Goal: Task Accomplishment & Management: Manage account settings

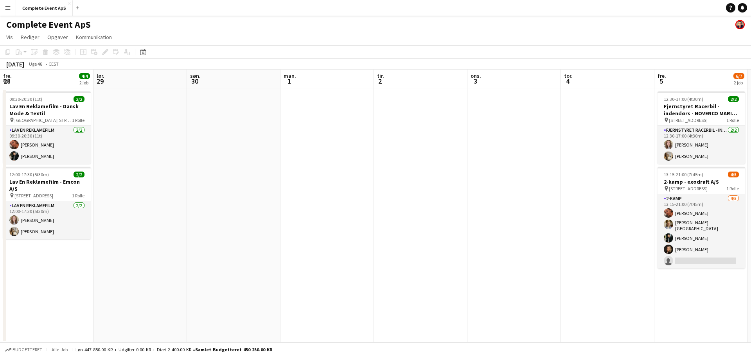
scroll to position [0, 269]
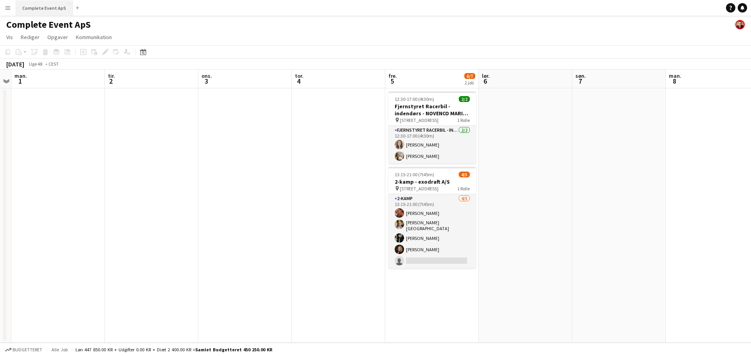
click at [43, 7] on button "Complete Event ApS Luk" at bounding box center [44, 7] width 57 height 15
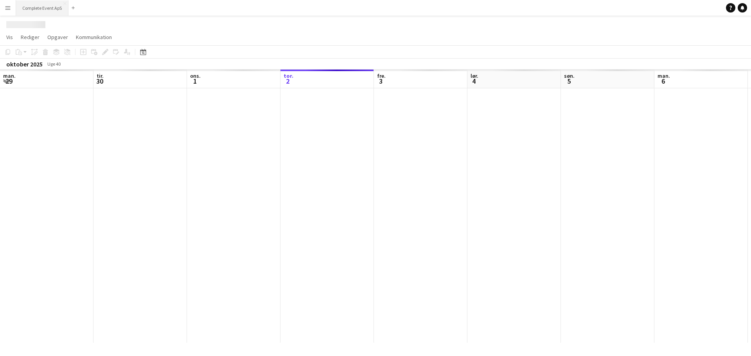
scroll to position [0, 187]
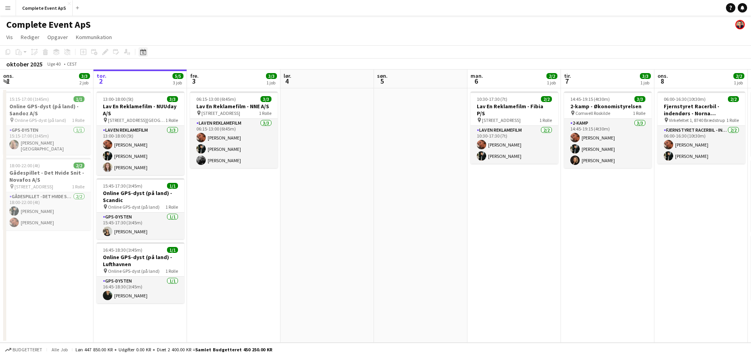
click at [143, 49] on icon "Datovælger" at bounding box center [143, 52] width 6 height 6
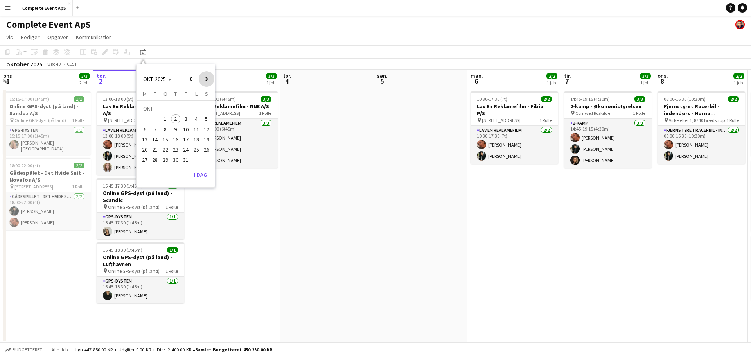
click at [203, 81] on span "Next month" at bounding box center [207, 79] width 16 height 16
click at [175, 146] on span "20" at bounding box center [175, 141] width 9 height 9
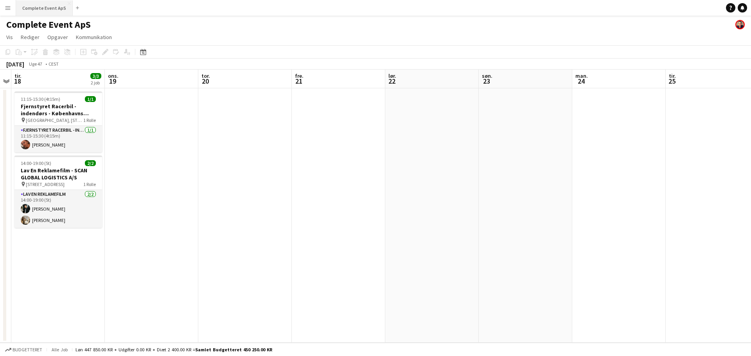
click at [52, 9] on button "Complete Event ApS Luk" at bounding box center [44, 7] width 57 height 15
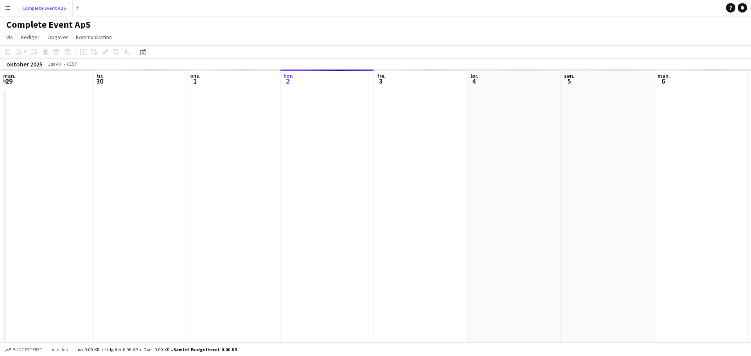
scroll to position [0, 187]
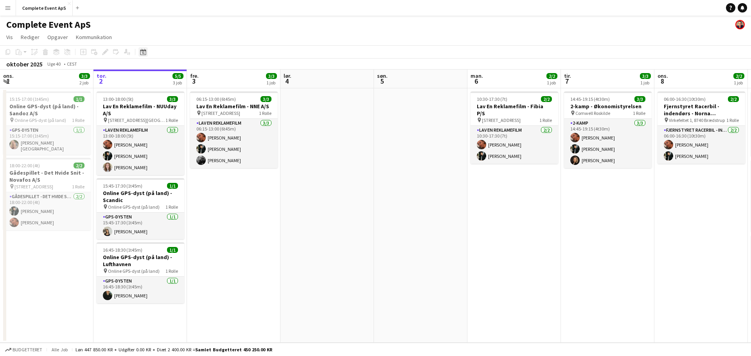
click at [147, 49] on div "Datovælger" at bounding box center [142, 51] width 9 height 9
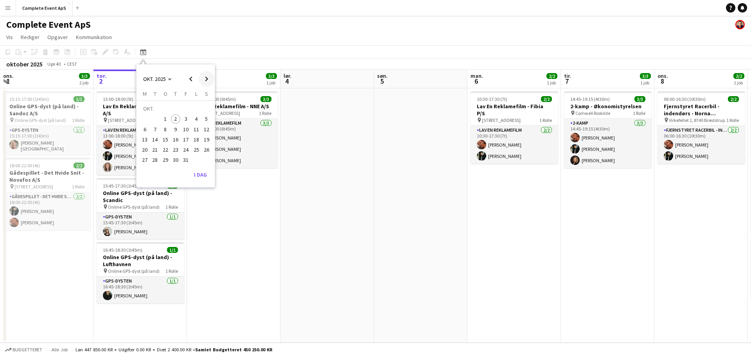
click at [206, 78] on span "Next month" at bounding box center [207, 79] width 16 height 16
click at [174, 141] on span "20" at bounding box center [175, 141] width 9 height 9
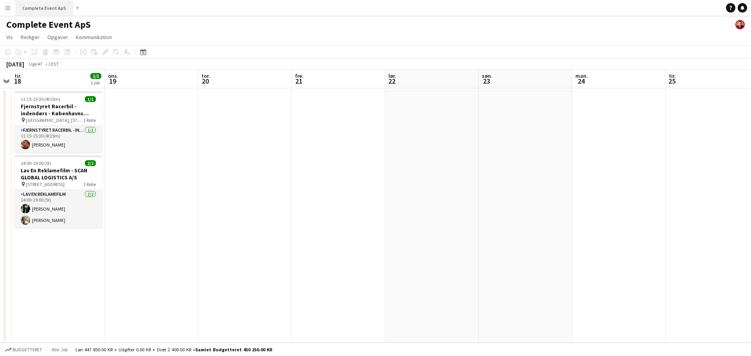
click at [43, 11] on button "Complete Event ApS Luk" at bounding box center [44, 7] width 57 height 15
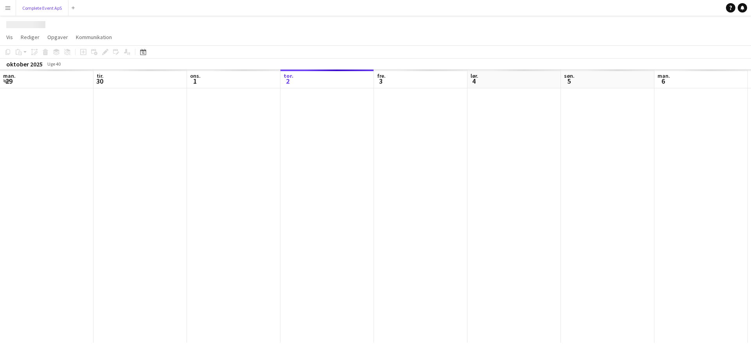
scroll to position [0, 187]
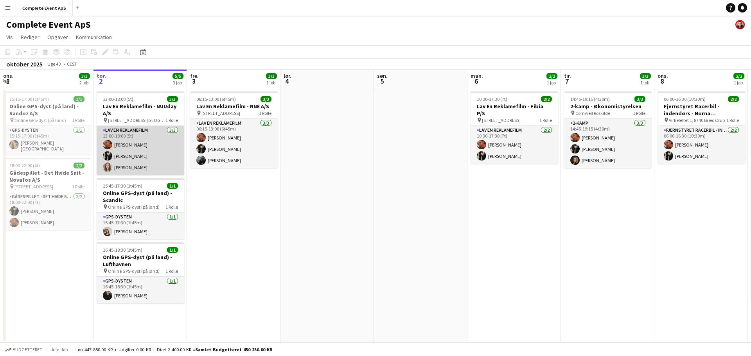
click at [153, 147] on app-card-role "Lav En Reklamefilm [DATE] 13:00-18:00 (5t) [PERSON_NAME] [PERSON_NAME] [PERSON_…" at bounding box center [141, 150] width 88 height 49
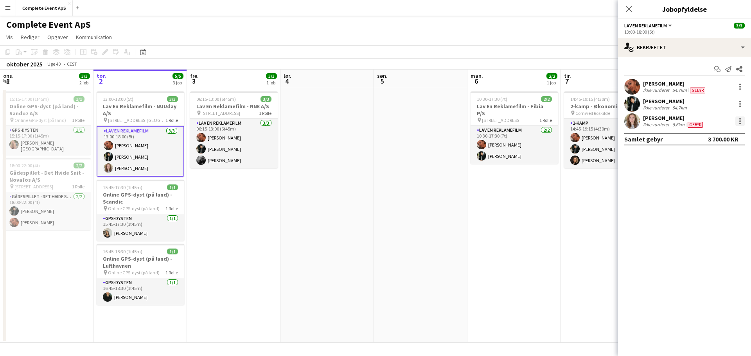
click at [742, 119] on div at bounding box center [739, 121] width 9 height 9
click at [705, 137] on span "Rediger gebyr" at bounding box center [699, 135] width 40 height 7
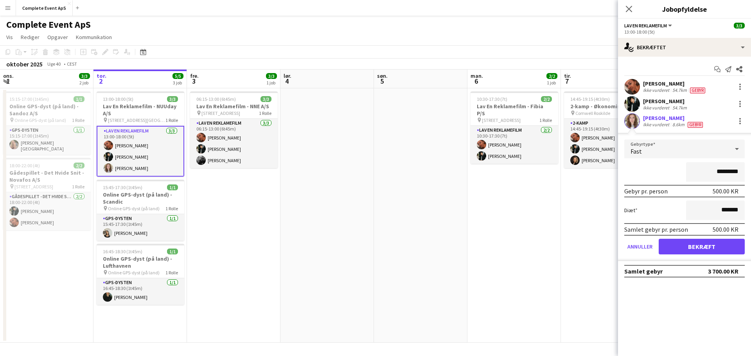
click at [484, 240] on app-date-cell "10:30-17:30 (7t) 2/2 Lav En Reklamefilm - Fibia P/S pin [STREET_ADDRESS] Rolle …" at bounding box center [515, 215] width 94 height 255
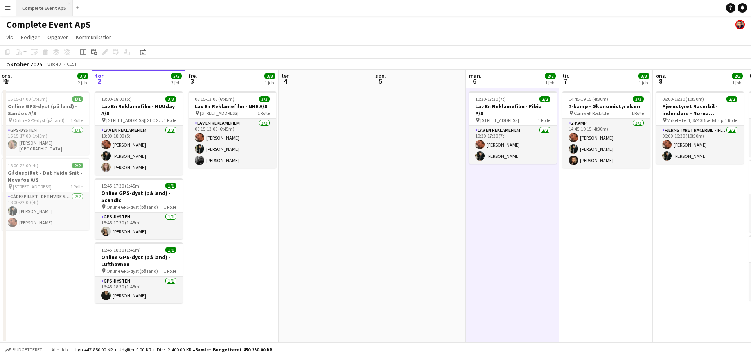
click at [39, 9] on button "Complete Event ApS Luk" at bounding box center [44, 7] width 57 height 15
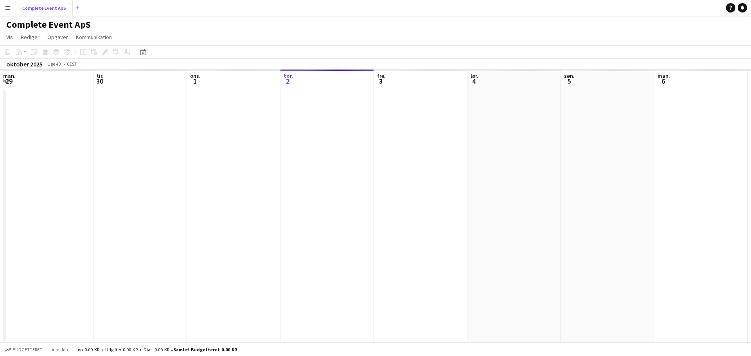
scroll to position [0, 187]
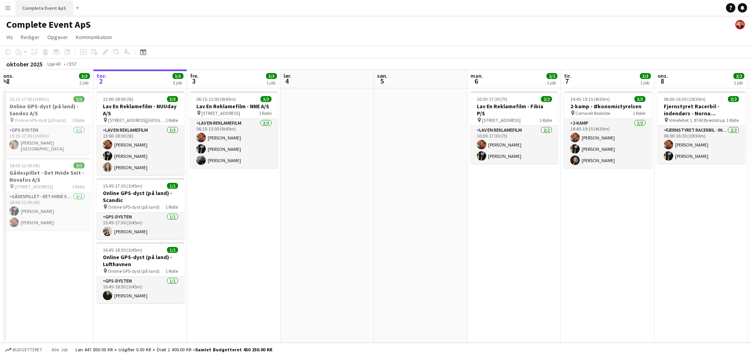
click at [40, 11] on button "Complete Event ApS Luk" at bounding box center [44, 7] width 57 height 15
click at [45, 6] on button "Complete Event ApS Luk" at bounding box center [44, 7] width 57 height 15
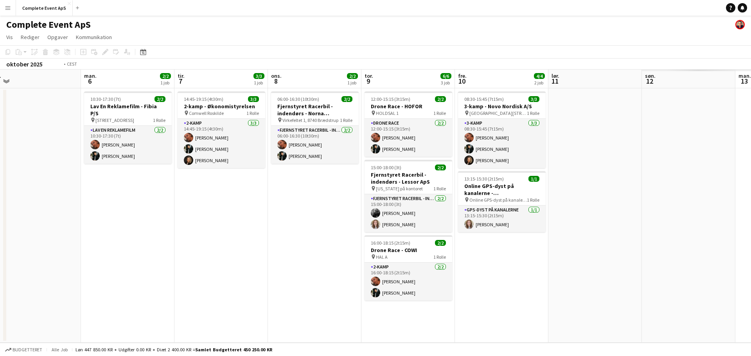
drag, startPoint x: 716, startPoint y: 263, endPoint x: 268, endPoint y: 236, distance: 448.8
click at [0, 217] on app-calendar-viewport "ons. 1 3/3 2 job tor. 2 5/5 3 job fre. 3 3/3 1 job lør. 4 søn. 5 man. 6 2/2 1 j…" at bounding box center [375, 206] width 751 height 273
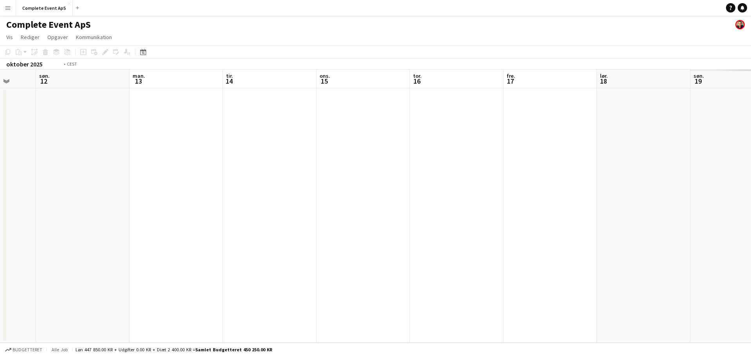
drag, startPoint x: 630, startPoint y: 244, endPoint x: 0, endPoint y: 208, distance: 630.9
click at [0, 208] on app-calendar-viewport "tor. 9 6/6 3 job fre. 10 4/4 2 job lør. 11 søn. 12 man. 13 tir. 14 ons. 15 tor.…" at bounding box center [375, 206] width 751 height 273
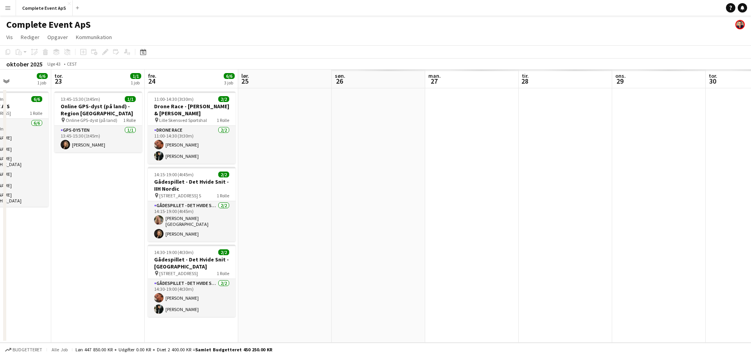
drag, startPoint x: 649, startPoint y: 251, endPoint x: 50, endPoint y: 192, distance: 602.2
click at [51, 192] on app-calendar-viewport "man. 20 1/1 1 job tir. 21 2/2 1 job ons. 22 6/6 1 job tor. 23 1/1 1 job fre. 24…" at bounding box center [375, 206] width 751 height 273
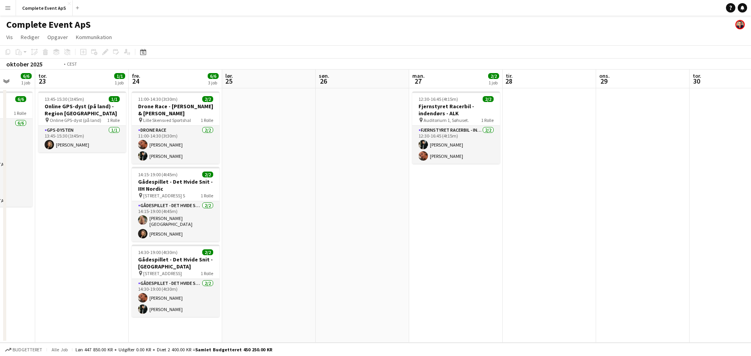
drag, startPoint x: 625, startPoint y: 236, endPoint x: 0, endPoint y: 220, distance: 625.0
click at [0, 220] on app-calendar-viewport "man. 20 1/1 1 job tir. 21 2/2 1 job ons. 22 6/6 1 job tor. 23 1/1 1 job fre. 24…" at bounding box center [375, 206] width 751 height 273
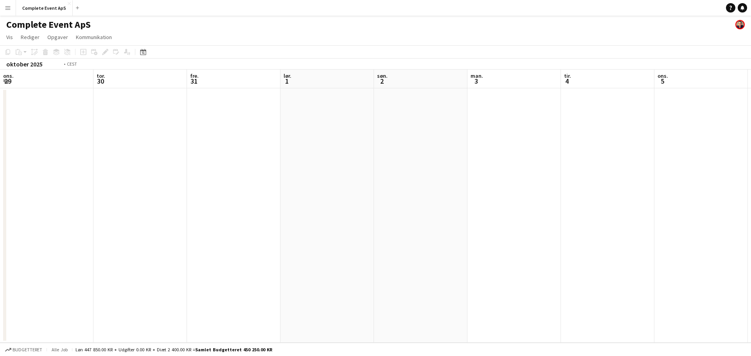
drag, startPoint x: 182, startPoint y: 238, endPoint x: 0, endPoint y: 196, distance: 186.5
click at [0, 198] on app-calendar-viewport "man. 27 2/2 1 job tir. 28 ons. 29 tor. 30 fre. 31 lør. 1 søn. 2 man. 3 tir. 4 o…" at bounding box center [375, 206] width 751 height 273
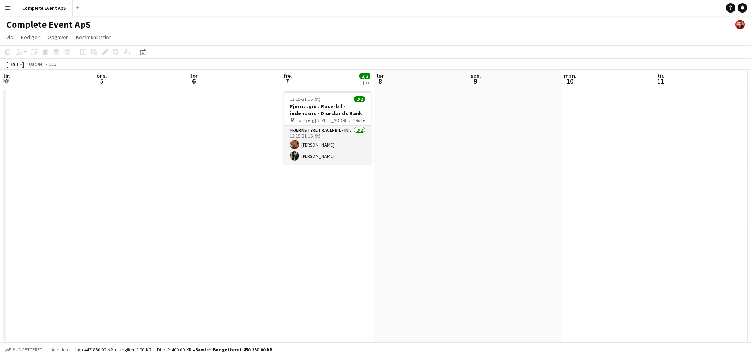
drag, startPoint x: 212, startPoint y: 223, endPoint x: 116, endPoint y: 210, distance: 96.4
click at [149, 216] on app-calendar-viewport "søn. 2 man. 3 tir. 4 ons. 5 tor. 6 fre. 7 2/2 1 job lør. 8 søn. 9 man. 10 tir. …" at bounding box center [375, 206] width 751 height 273
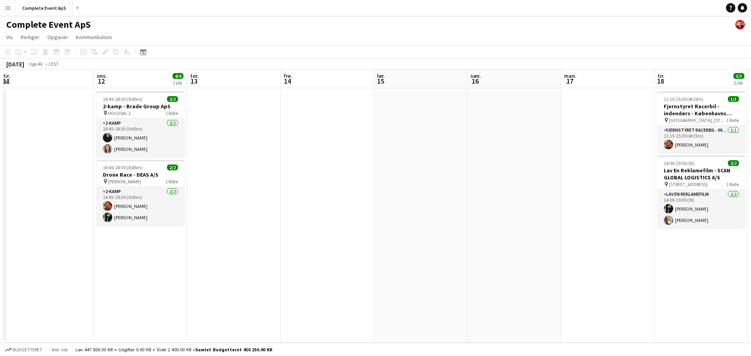
drag, startPoint x: 352, startPoint y: 256, endPoint x: 0, endPoint y: 228, distance: 353.2
click at [2, 230] on app-calendar-viewport "søn. 9 man. 10 tir. 11 ons. 12 4/4 2 job tor. 13 fre. 14 lør. 15 søn. 16 man. 1…" at bounding box center [375, 206] width 751 height 273
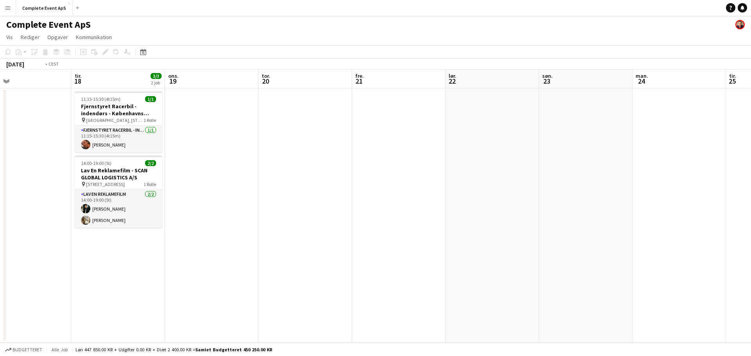
drag, startPoint x: 439, startPoint y: 237, endPoint x: 145, endPoint y: 229, distance: 294.3
click at [21, 223] on app-calendar-viewport "fre. 14 lør. 15 søn. 16 man. 17 tir. 18 3/3 2 job ons. 19 tor. 20 fre. 21 lør. …" at bounding box center [375, 206] width 751 height 273
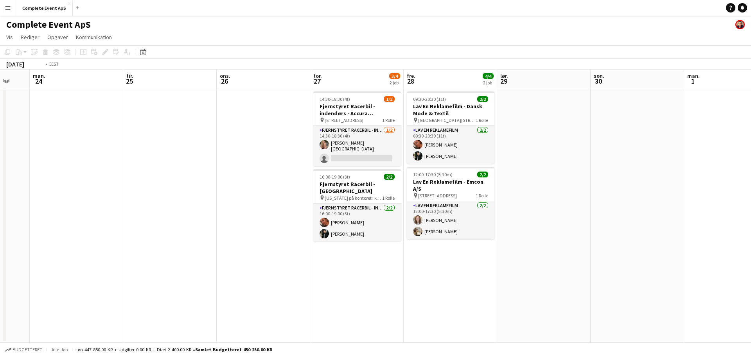
scroll to position [0, 296]
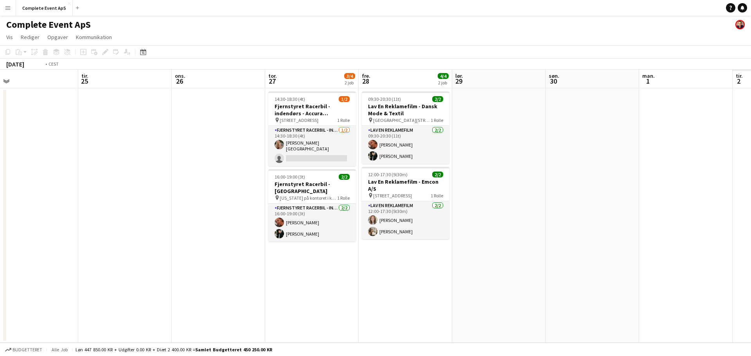
drag, startPoint x: 152, startPoint y: 236, endPoint x: 66, endPoint y: 225, distance: 87.1
click at [66, 225] on app-calendar-viewport "fre. 21 lør. 22 søn. 23 man. 24 tir. 25 ons. 26 tor. 27 3/4 2 job fre. 28 4/4 2…" at bounding box center [375, 206] width 751 height 273
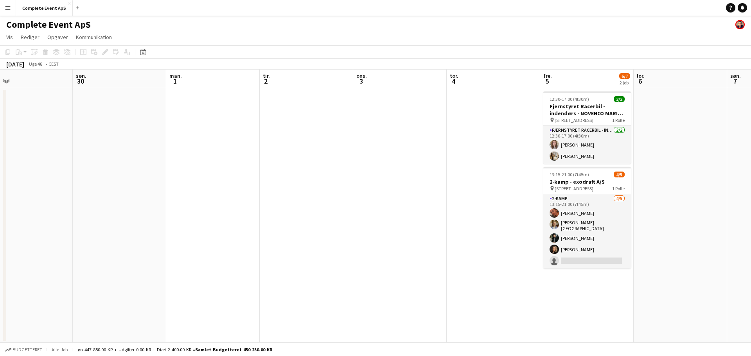
scroll to position [0, 313]
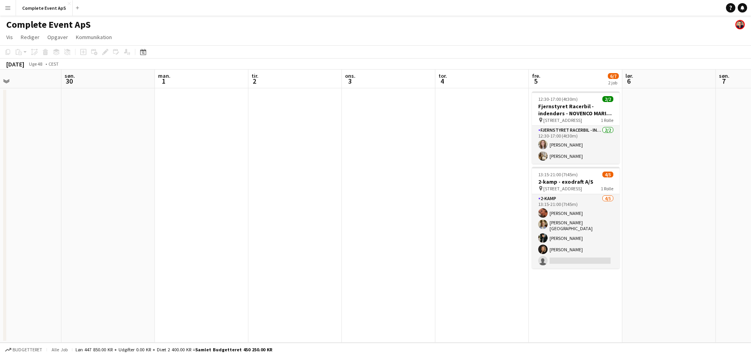
drag, startPoint x: 575, startPoint y: 223, endPoint x: 185, endPoint y: 207, distance: 391.2
click at [185, 207] on app-calendar-viewport "ons. 26 tor. 27 3/4 2 job fre. 28 4/4 2 job lør. 29 søn. 30 man. 1 tir. 2 ons. …" at bounding box center [375, 206] width 751 height 273
click at [588, 101] on div "12:30-17:00 (4t30m) 2/2" at bounding box center [576, 99] width 88 height 6
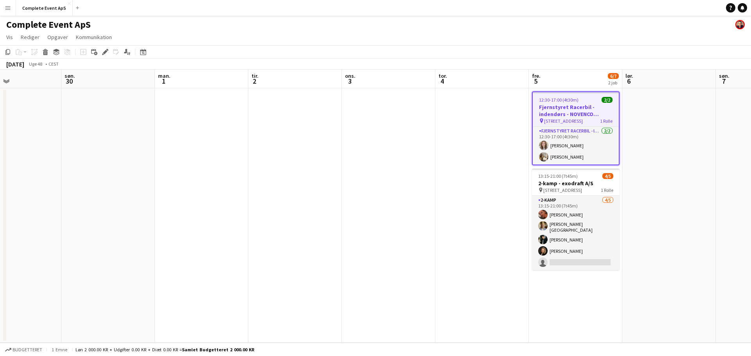
click at [588, 101] on div "12:30-17:00 (4t30m) 2/2" at bounding box center [576, 100] width 86 height 6
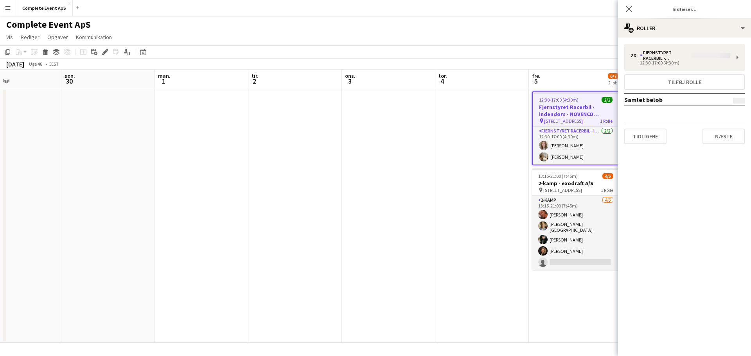
type input "**********"
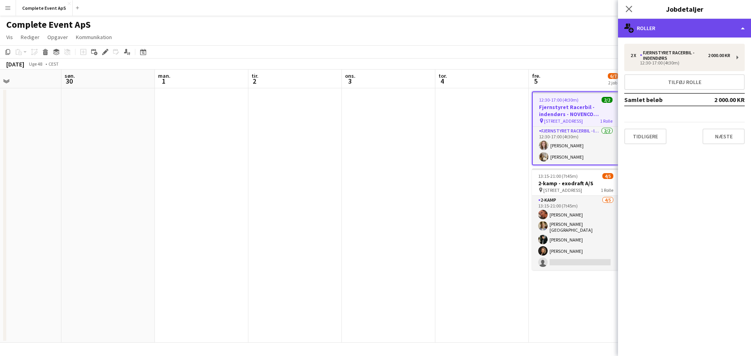
click at [662, 32] on div "multiple-users-add Roller" at bounding box center [684, 28] width 133 height 19
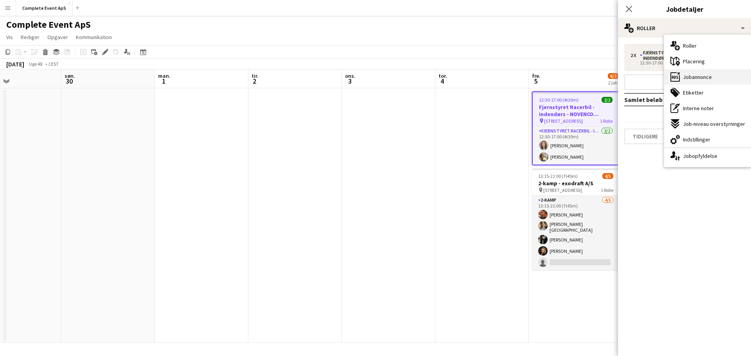
click at [704, 78] on span "Jobannonce" at bounding box center [697, 77] width 29 height 7
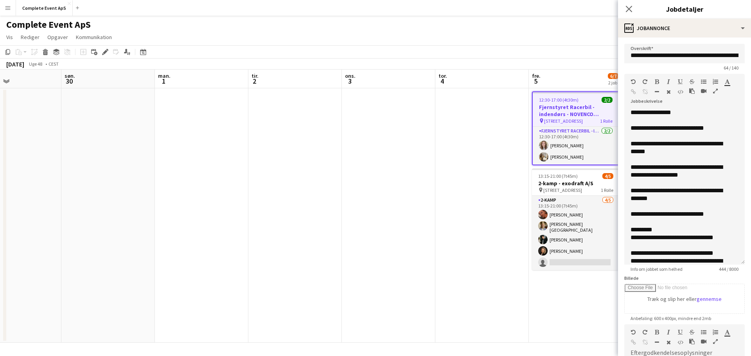
drag, startPoint x: 731, startPoint y: 160, endPoint x: 721, endPoint y: 270, distance: 109.6
click at [721, 270] on app-form-group "**********" at bounding box center [684, 173] width 120 height 198
click at [43, 7] on button "Complete Event ApS Luk" at bounding box center [44, 7] width 57 height 15
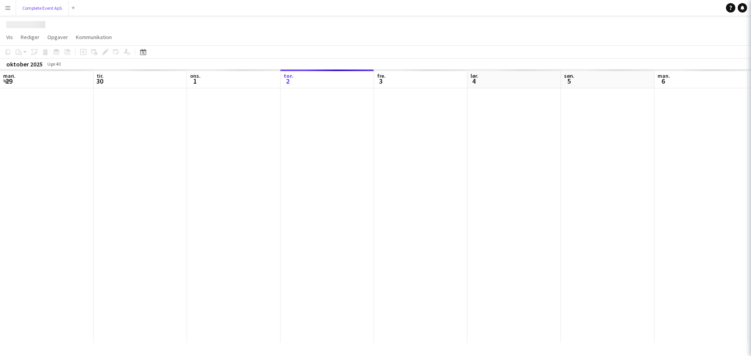
scroll to position [0, 187]
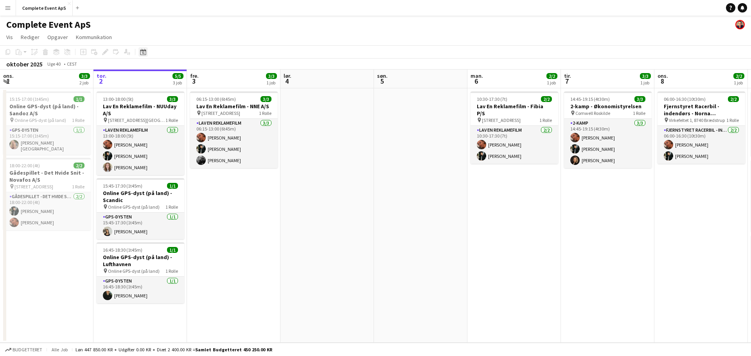
click at [146, 53] on div "Datovælger" at bounding box center [142, 51] width 9 height 9
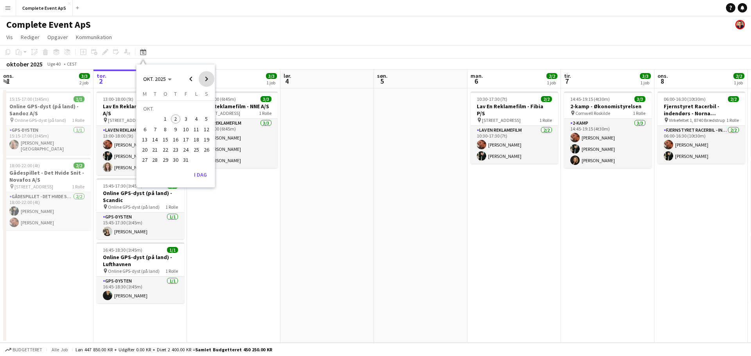
click at [201, 76] on span "Next month" at bounding box center [207, 79] width 16 height 16
click at [191, 79] on span "Previous month" at bounding box center [191, 79] width 16 height 16
click at [174, 128] on span "9" at bounding box center [175, 129] width 9 height 9
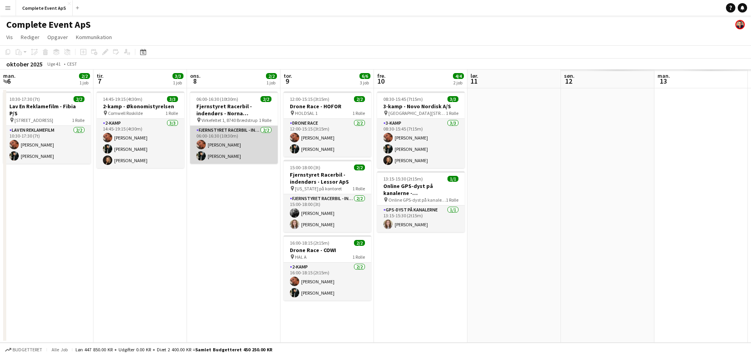
scroll to position [0, 269]
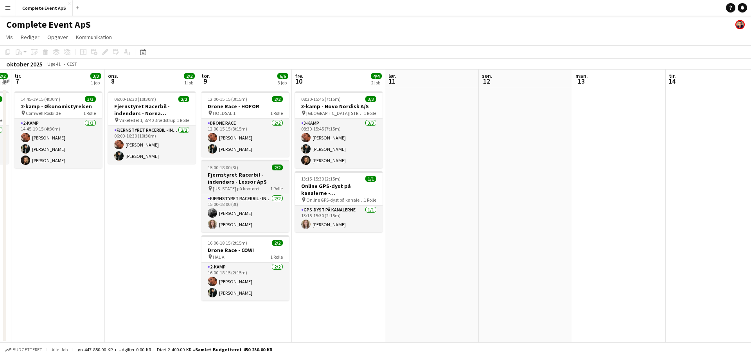
click at [262, 171] on app-job-card "15:00-18:00 (3t) 2/2 Fjernstyret Racerbil - indendørs - Lessor ApS pin [US_STAT…" at bounding box center [245, 196] width 88 height 72
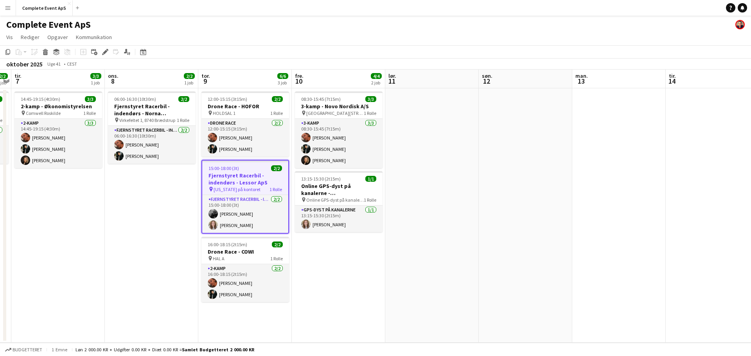
click at [262, 171] on div "15:00-18:00 (3t) 2/2" at bounding box center [245, 168] width 86 height 6
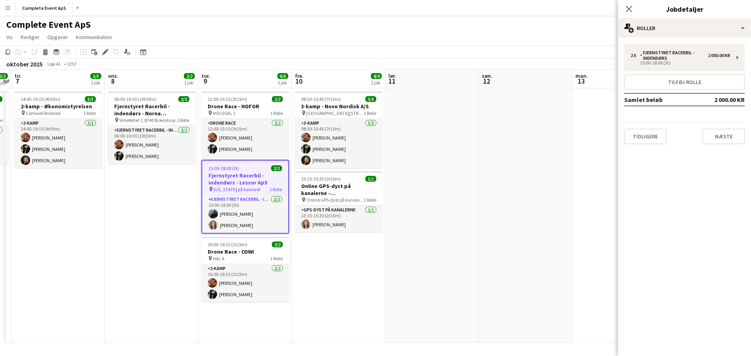
click at [687, 18] on div "Luk pop-in Jobdetaljer" at bounding box center [684, 9] width 133 height 19
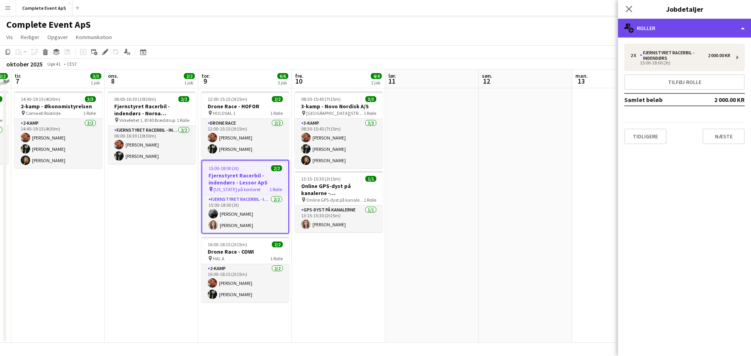
click at [684, 29] on div "multiple-users-add Roller" at bounding box center [684, 28] width 133 height 19
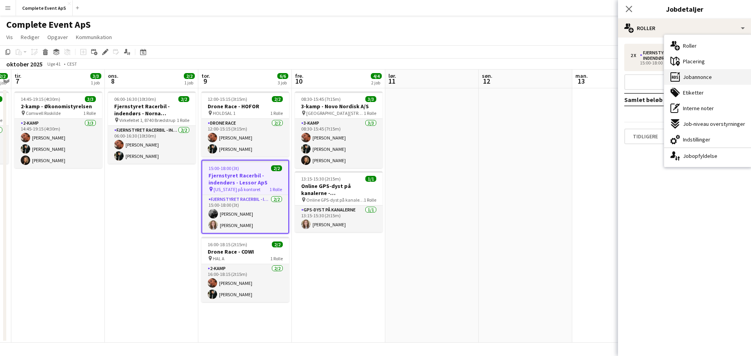
click at [688, 78] on span "Jobannonce" at bounding box center [697, 77] width 29 height 7
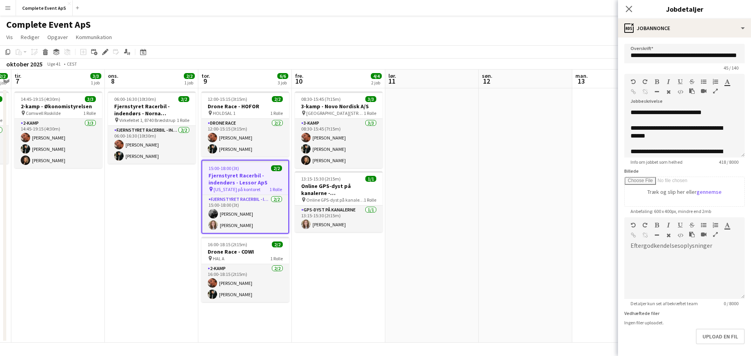
drag, startPoint x: 738, startPoint y: 152, endPoint x: 736, endPoint y: 157, distance: 6.0
click at [736, 157] on div "**********" at bounding box center [684, 133] width 120 height 49
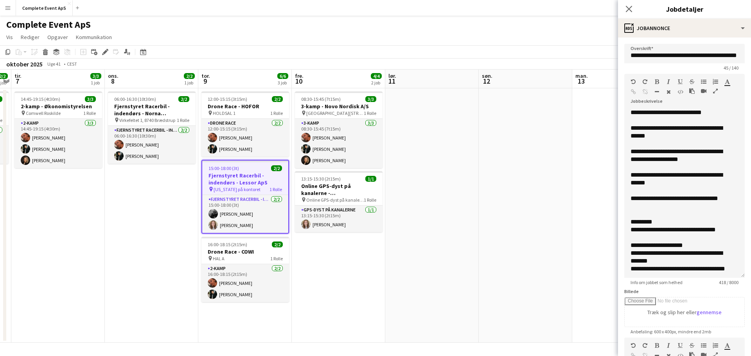
drag, startPoint x: 735, startPoint y: 156, endPoint x: 727, endPoint y: 273, distance: 117.2
click at [727, 273] on div "**********" at bounding box center [684, 193] width 120 height 169
click at [457, 216] on app-date-cell at bounding box center [432, 215] width 94 height 255
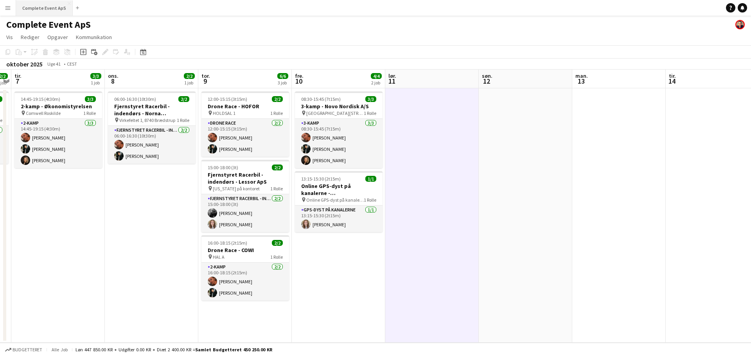
click at [47, 9] on button "Complete Event ApS Luk" at bounding box center [44, 7] width 57 height 15
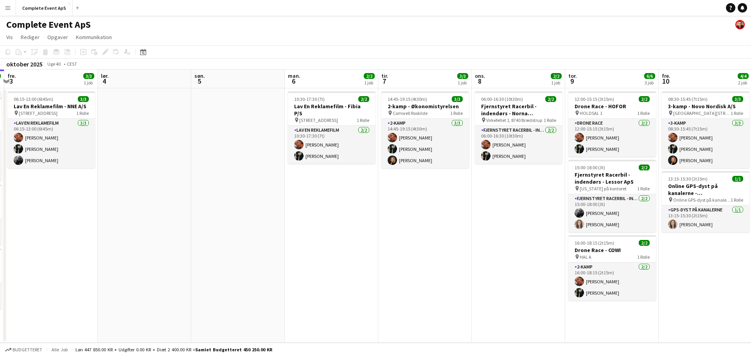
scroll to position [0, 306]
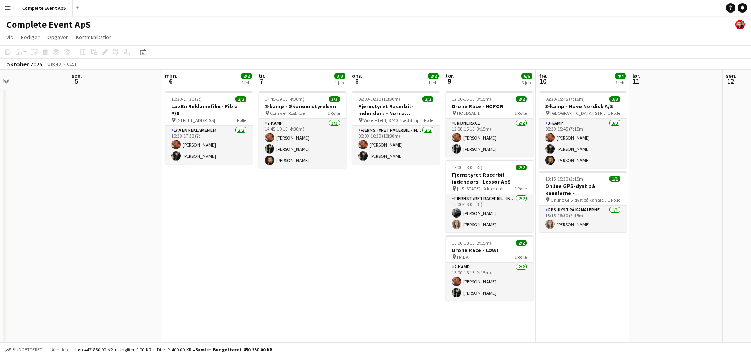
drag, startPoint x: 604, startPoint y: 230, endPoint x: 298, endPoint y: 228, distance: 305.5
click at [298, 228] on app-calendar-viewport "ons. 1 3/3 2 job tor. 2 5/5 3 job fre. 3 3/3 1 job lør. 4 søn. 5 man. 6 2/2 1 j…" at bounding box center [375, 206] width 751 height 273
click at [40, 4] on button "Complete Event ApS Luk" at bounding box center [44, 7] width 57 height 15
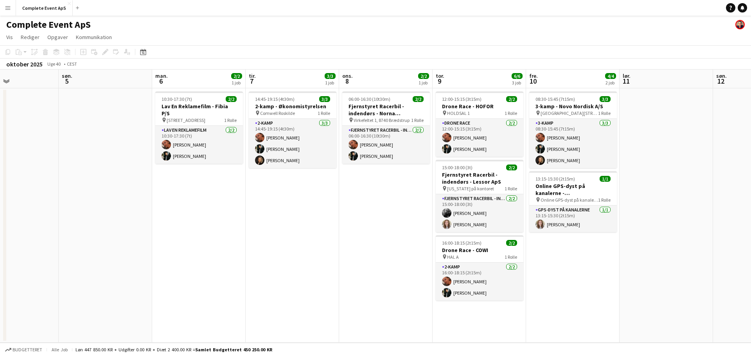
scroll to position [0, 254]
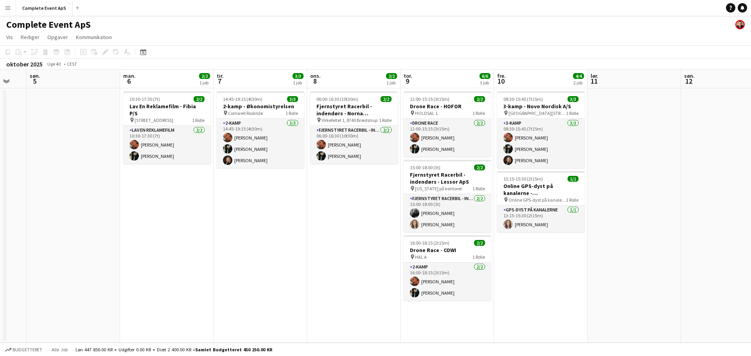
drag, startPoint x: 613, startPoint y: 224, endPoint x: 266, endPoint y: 217, distance: 347.5
click at [266, 217] on app-calendar-viewport "tor. 2 5/5 3 job fre. 3 3/3 1 job lør. 4 søn. 5 man. 6 2/2 1 job tir. 7 3/3 1 j…" at bounding box center [375, 206] width 751 height 273
click at [450, 219] on app-card-role "Fjernstyret Racerbil - indendørs [DATE] 15:00-18:00 (3t) [PERSON_NAME] [PERSON_…" at bounding box center [448, 213] width 88 height 38
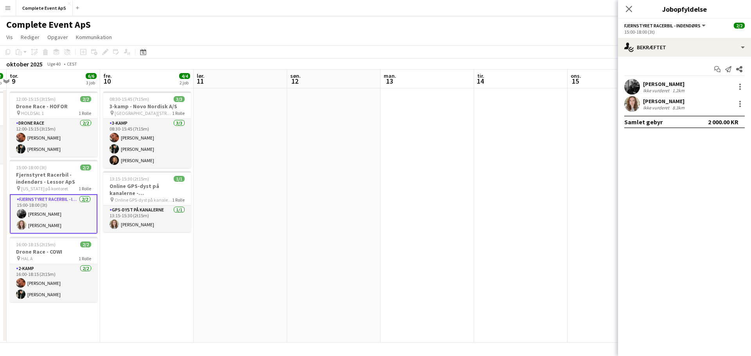
scroll to position [0, 275]
drag, startPoint x: 580, startPoint y: 273, endPoint x: 185, endPoint y: 241, distance: 396.8
click at [185, 241] on app-calendar-viewport "man. 6 2/2 1 job tir. 7 3/3 1 job ons. 8 2/2 1 job tor. 9 6/6 3 job fre. 10 4/4…" at bounding box center [375, 206] width 751 height 273
click at [421, 215] on app-date-cell at bounding box center [426, 215] width 94 height 255
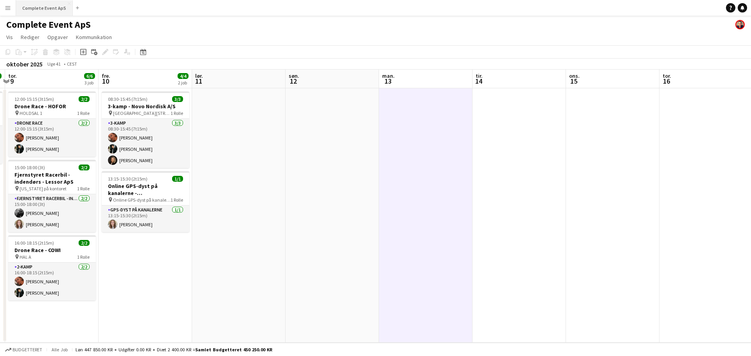
click at [47, 8] on button "Complete Event ApS Luk" at bounding box center [44, 7] width 57 height 15
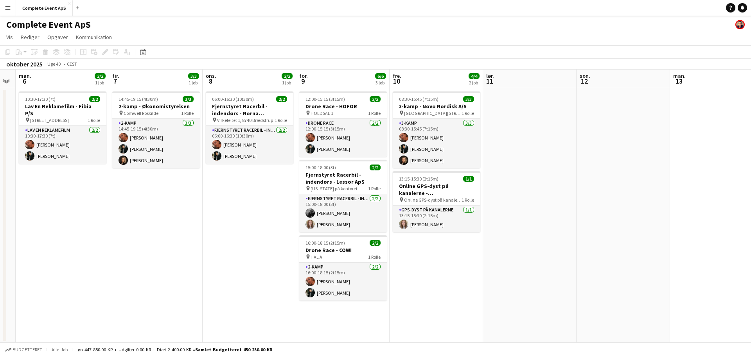
scroll to position [0, 265]
drag, startPoint x: 629, startPoint y: 265, endPoint x: 176, endPoint y: 230, distance: 453.6
click at [176, 230] on app-calendar-viewport "fre. 3 3/3 1 job lør. 4 søn. 5 man. 6 2/2 1 job tir. 7 3/3 1 job ons. 8 2/2 1 j…" at bounding box center [375, 206] width 751 height 273
click at [356, 209] on app-card-role "Fjernstyret Racerbil - indendørs [DATE] 15:00-18:00 (3t) [PERSON_NAME] [PERSON_…" at bounding box center [343, 213] width 88 height 38
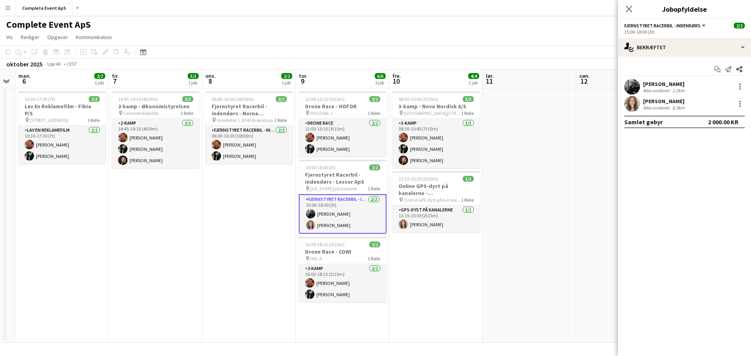
click at [570, 149] on app-date-cell at bounding box center [530, 215] width 94 height 255
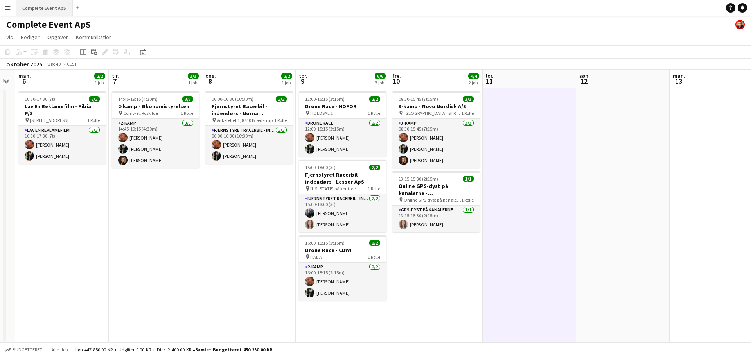
click at [44, 7] on button "Complete Event ApS Luk" at bounding box center [44, 7] width 57 height 15
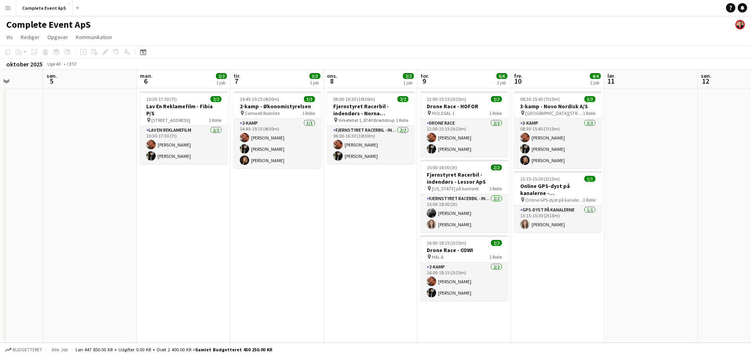
scroll to position [0, 236]
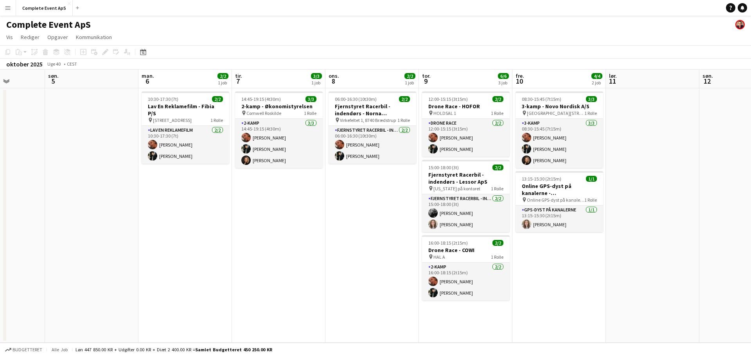
drag, startPoint x: 562, startPoint y: 225, endPoint x: 233, endPoint y: 243, distance: 329.5
click at [233, 243] on app-calendar-viewport "tor. 2 5/5 3 job fre. 3 3/3 1 job lør. 4 søn. 5 man. 6 2/2 1 job tir. 7 3/3 1 j…" at bounding box center [375, 206] width 751 height 273
click at [289, 95] on app-job-card "14:45-19:15 (4t30m) 3/3 2-kamp - Økonomistyrelsen pin Comwell Roskilde 1 Rolle …" at bounding box center [279, 130] width 88 height 77
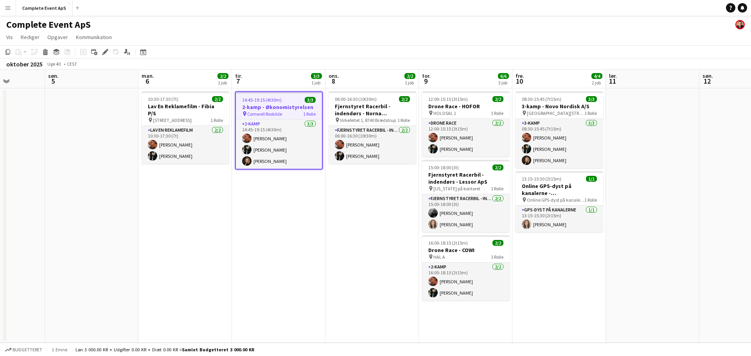
click at [289, 95] on app-job-card "14:45-19:15 (4t30m) 3/3 2-kamp - Økonomistyrelsen pin Comwell Roskilde 1 Rolle …" at bounding box center [279, 131] width 88 height 78
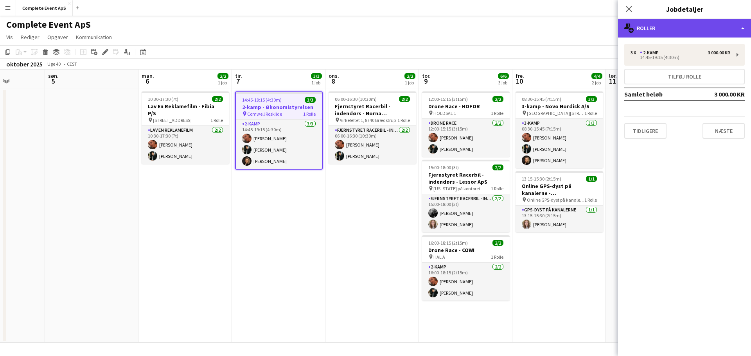
click at [681, 32] on div "multiple-users-add Roller" at bounding box center [684, 28] width 133 height 19
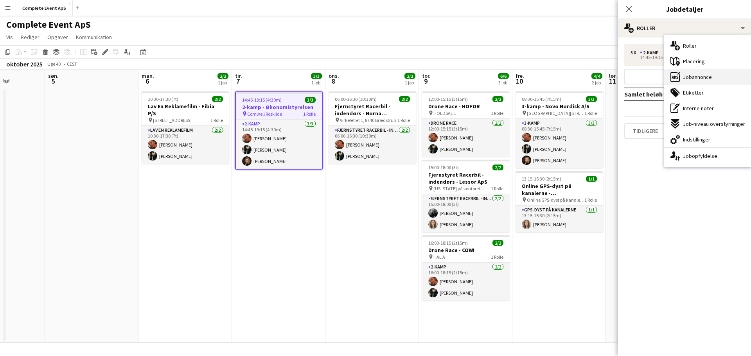
click at [704, 73] on div "ads-window Jobannonce" at bounding box center [707, 77] width 87 height 16
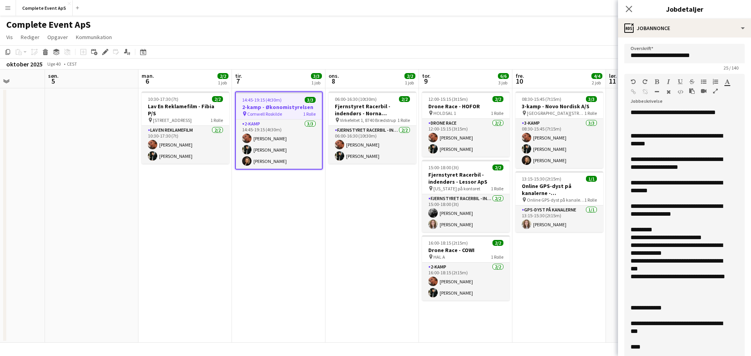
drag, startPoint x: 735, startPoint y: 154, endPoint x: 749, endPoint y: 362, distance: 208.6
click at [749, 356] on html "Menu Boards Boards Boards Alle job Status Arbejdsstyrke Arbejdsstyrke Min arbej…" at bounding box center [375, 178] width 751 height 356
click at [540, 275] on app-date-cell "08:30-15:45 (7t15m) 3/3 3-kamp - Novo Nordisk A/S pin [GEOGRAPHIC_DATA][STREET_…" at bounding box center [559, 215] width 94 height 255
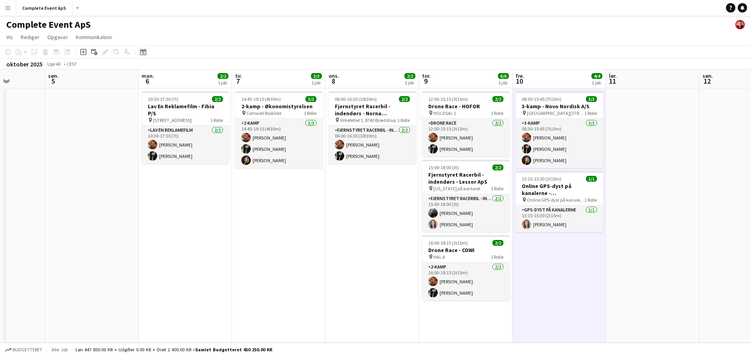
click at [144, 53] on icon at bounding box center [143, 53] width 3 height 3
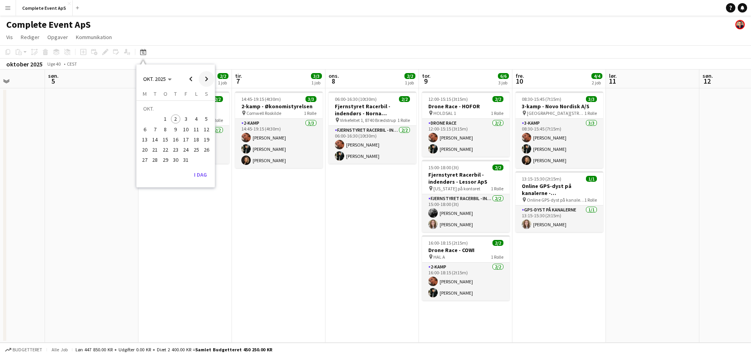
click at [203, 79] on span "Next month" at bounding box center [207, 79] width 16 height 16
click at [185, 117] on span "5" at bounding box center [185, 119] width 9 height 9
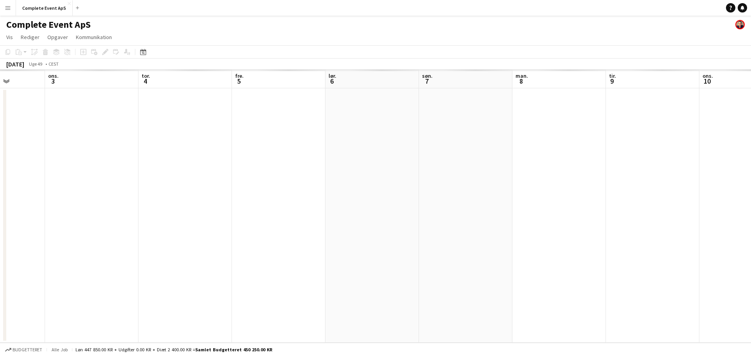
scroll to position [0, 269]
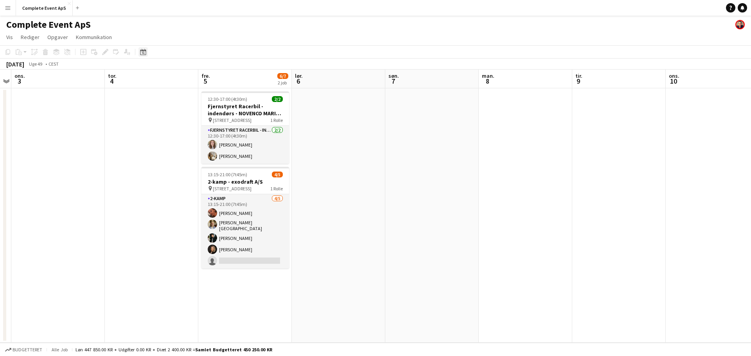
click at [144, 52] on icon "Datovælger" at bounding box center [143, 52] width 6 height 6
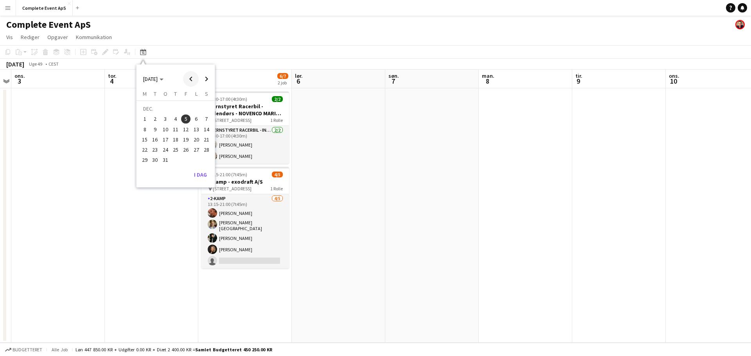
click at [190, 77] on span "Previous month" at bounding box center [191, 79] width 16 height 16
click at [158, 149] on span "21" at bounding box center [155, 149] width 9 height 9
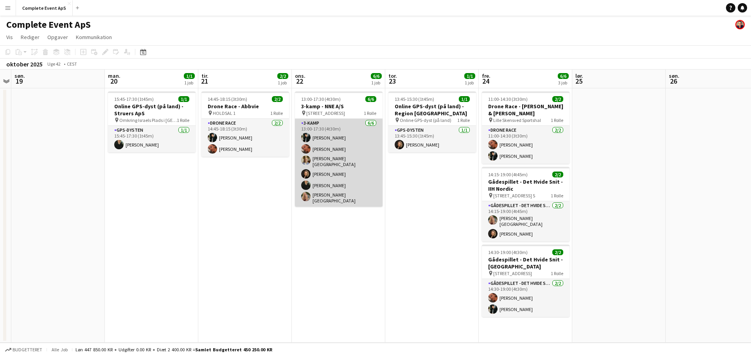
click at [313, 178] on app-card-role "3-kamp [DATE] 13:00-17:30 (4t30m) [PERSON_NAME] [PERSON_NAME] [PERSON_NAME]-[PE…" at bounding box center [339, 163] width 88 height 88
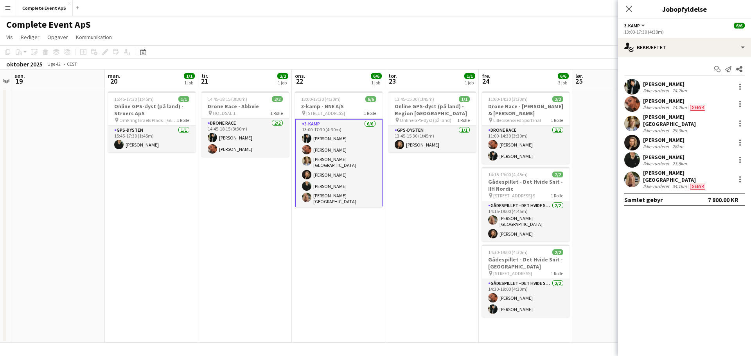
click at [711, 137] on div "[PERSON_NAME] Ikke vurderet 28km" at bounding box center [684, 143] width 133 height 16
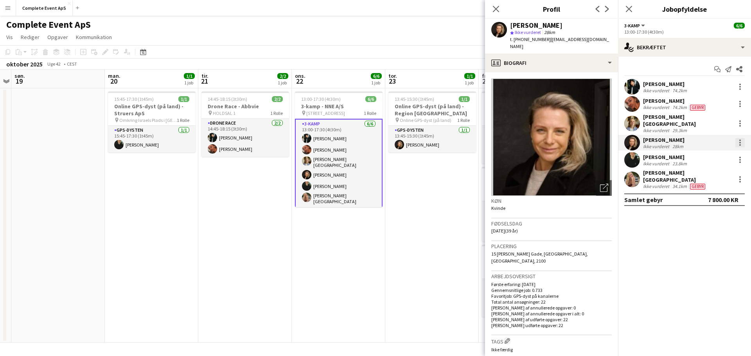
click at [742, 139] on div at bounding box center [739, 142] width 9 height 9
click at [689, 156] on span "Rediger gebyr" at bounding box center [708, 152] width 59 height 7
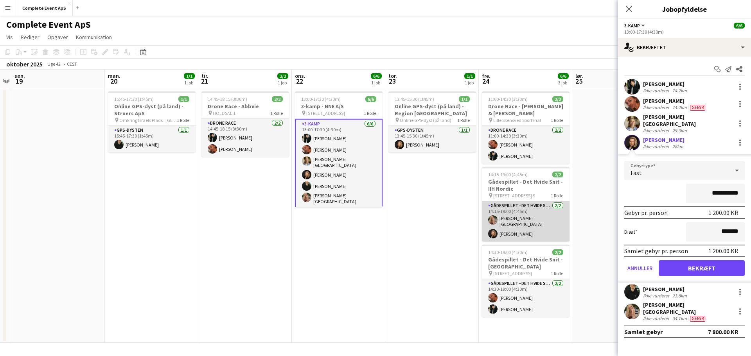
click at [529, 210] on app-card-role "Gådespillet - Det Hvide Snit [DATE] 14:15-19:00 (4t45m) [PERSON_NAME] [PERSON_N…" at bounding box center [526, 221] width 88 height 40
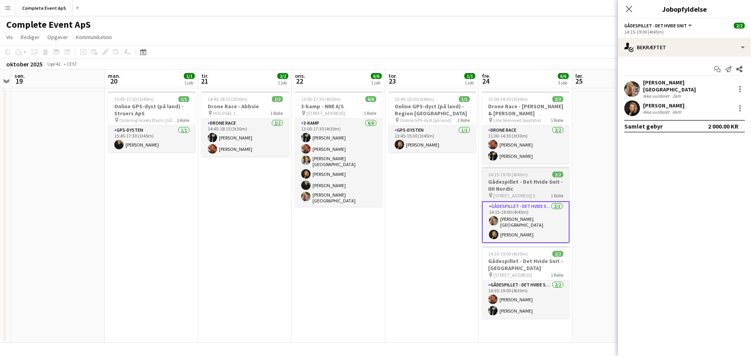
click at [532, 172] on div "14:15-19:00 (4t45m) 2/2" at bounding box center [526, 175] width 88 height 6
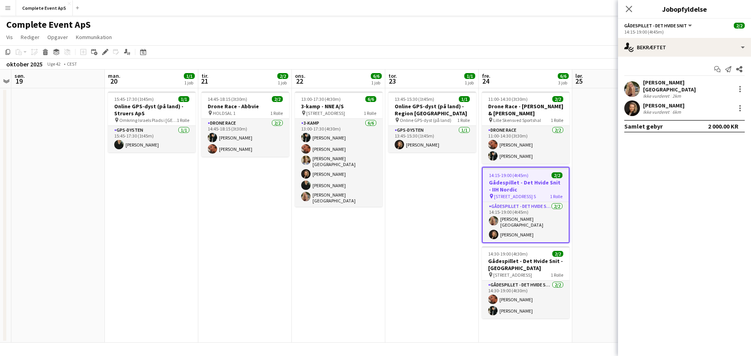
click at [532, 173] on div "14:15-19:00 (4t45m) 2/2" at bounding box center [526, 176] width 86 height 6
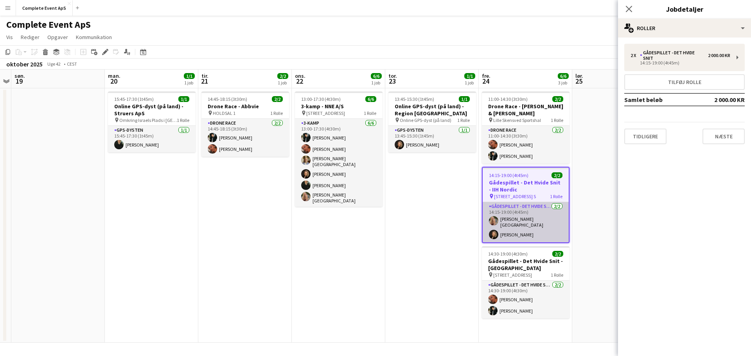
click at [532, 214] on app-card-role "Gådespillet - Det Hvide Snit [DATE] 14:15-19:00 (4t45m) [PERSON_NAME] [PERSON_N…" at bounding box center [526, 222] width 86 height 40
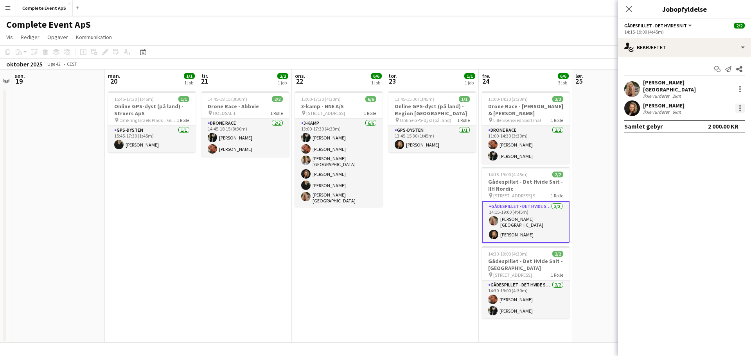
click at [740, 108] on div at bounding box center [740, 109] width 2 height 2
click at [694, 119] on span "Rediger gebyr" at bounding box center [699, 118] width 40 height 7
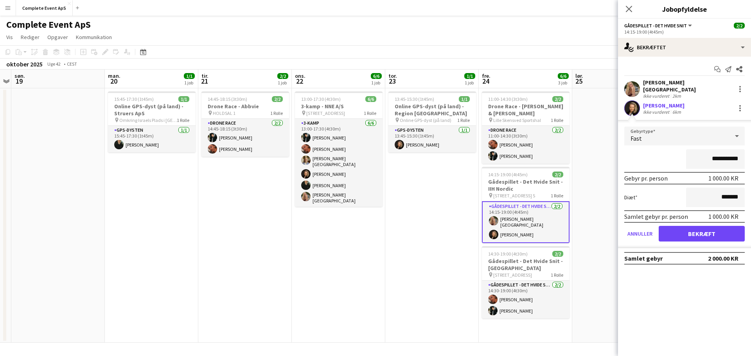
drag, startPoint x: 699, startPoint y: 152, endPoint x: 782, endPoint y: 168, distance: 83.6
click at [751, 168] on html "Menu Boards Boards Boards Alle job Status Arbejdsstyrke Arbejdsstyrke Min arbej…" at bounding box center [375, 178] width 751 height 356
type input "********"
click at [701, 230] on button "Bekræft" at bounding box center [702, 234] width 86 height 16
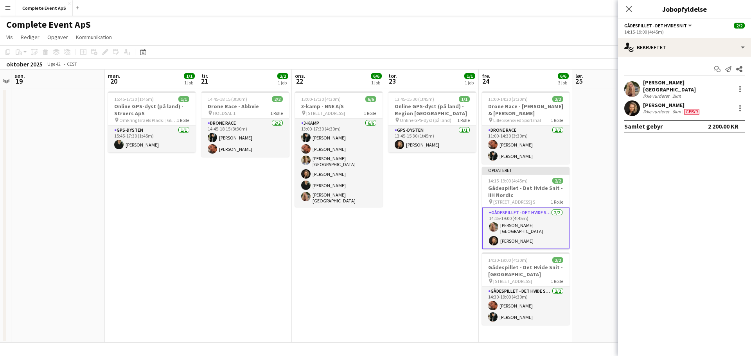
click at [595, 213] on app-date-cell at bounding box center [619, 215] width 94 height 255
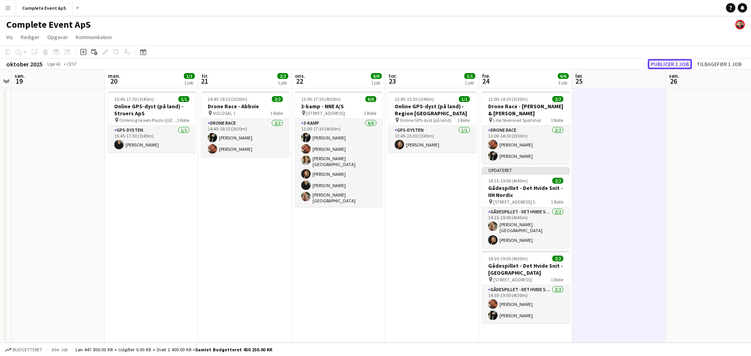
click at [664, 61] on button "Publicer 1 job" at bounding box center [670, 64] width 44 height 10
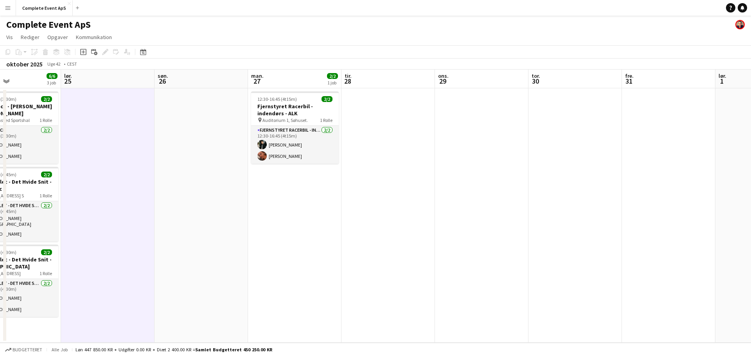
scroll to position [0, 227]
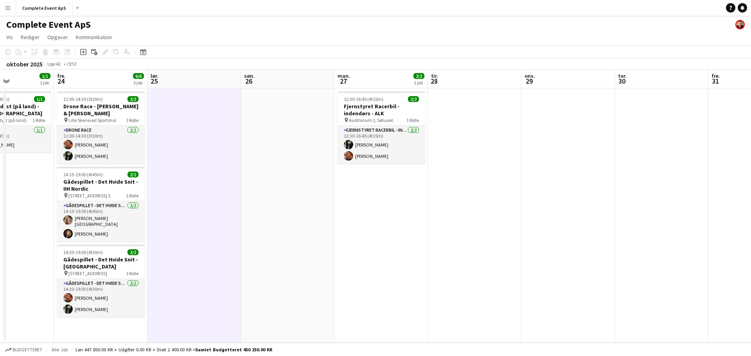
drag, startPoint x: 658, startPoint y: 210, endPoint x: 233, endPoint y: 227, distance: 425.2
click at [233, 227] on app-calendar-viewport "tir. 21 2/2 1 job ons. 22 6/6 1 job tor. 23 1/1 1 job fre. 24 6/6 3 job lør. 25…" at bounding box center [375, 206] width 751 height 273
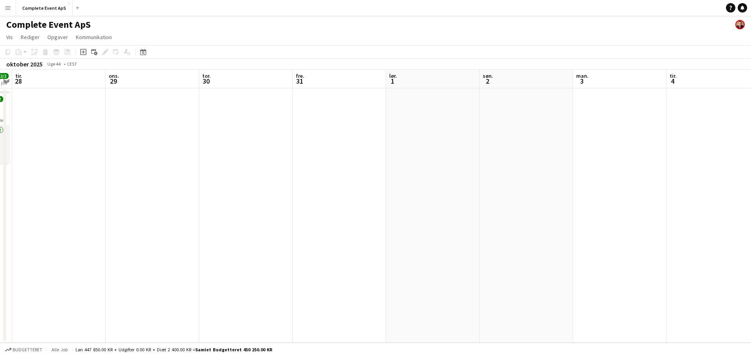
drag, startPoint x: 527, startPoint y: 251, endPoint x: 111, endPoint y: 237, distance: 416.1
click at [111, 237] on app-calendar-viewport "lør. 25 søn. 26 man. 27 2/2 1 job tir. 28 ons. 29 tor. 30 fre. 31 lør. 1 søn. 2…" at bounding box center [375, 206] width 751 height 273
drag, startPoint x: 510, startPoint y: 245, endPoint x: 5, endPoint y: 223, distance: 505.1
click at [5, 223] on div "lør. 25 søn. 26 man. 27 2/2 1 job tir. 28 ons. 29 tor. 30 fre. 31 lør. 1 søn. 2…" at bounding box center [375, 206] width 751 height 273
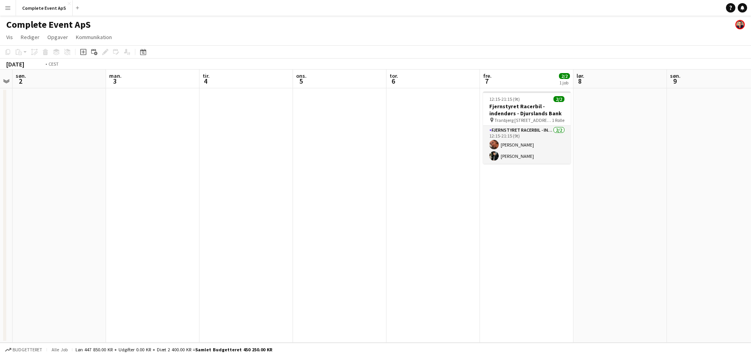
drag, startPoint x: 463, startPoint y: 242, endPoint x: 129, endPoint y: 219, distance: 335.3
click at [123, 220] on app-calendar-viewport "tor. 30 fre. 31 lør. 1 søn. 2 man. 3 tir. 4 ons. 5 tor. 6 fre. 7 2/2 1 job lør.…" at bounding box center [375, 206] width 751 height 273
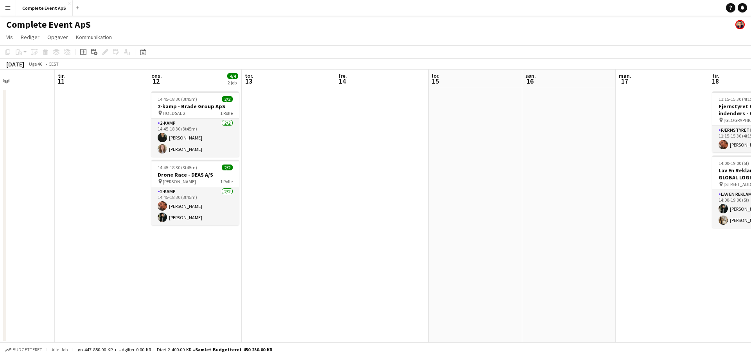
drag, startPoint x: 559, startPoint y: 277, endPoint x: 283, endPoint y: 253, distance: 276.4
click at [267, 254] on app-calendar-viewport "lør. 8 søn. 9 man. 10 tir. 11 ons. 12 4/4 2 job tor. 13 fre. 14 lør. 15 søn. 16…" at bounding box center [375, 206] width 751 height 273
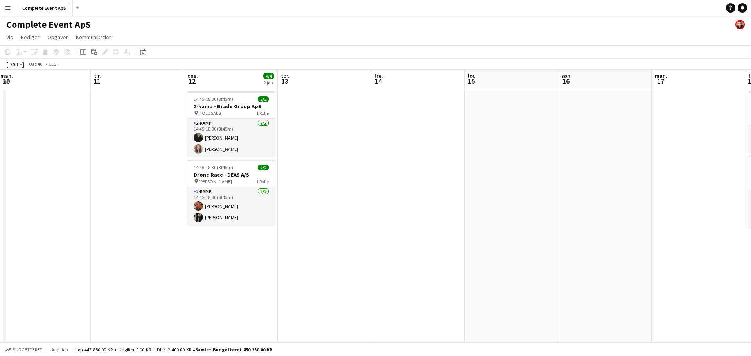
drag, startPoint x: 323, startPoint y: 236, endPoint x: 13, endPoint y: 206, distance: 311.7
click at [9, 206] on app-calendar-viewport "lør. 8 søn. 9 man. 10 tir. 11 ons. 12 4/4 2 job tor. 13 fre. 14 lør. 15 søn. 16…" at bounding box center [375, 206] width 751 height 273
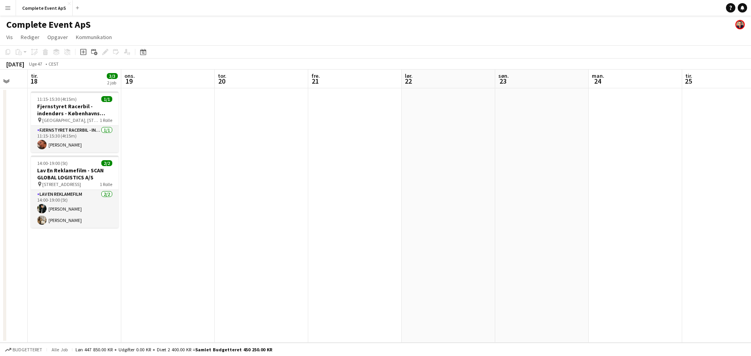
drag, startPoint x: 579, startPoint y: 205, endPoint x: 50, endPoint y: 160, distance: 531.3
click at [51, 160] on app-calendar-viewport "lør. 15 søn. 16 man. 17 tir. 18 3/3 2 job ons. 19 tor. 20 fre. 21 lør. 22 søn. …" at bounding box center [375, 206] width 751 height 273
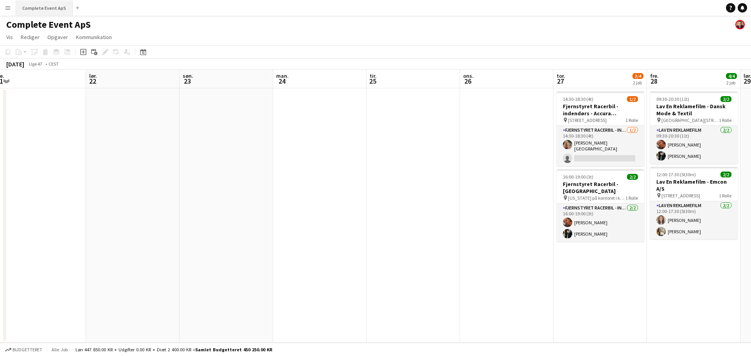
click at [42, 9] on button "Complete Event ApS Luk" at bounding box center [44, 7] width 57 height 15
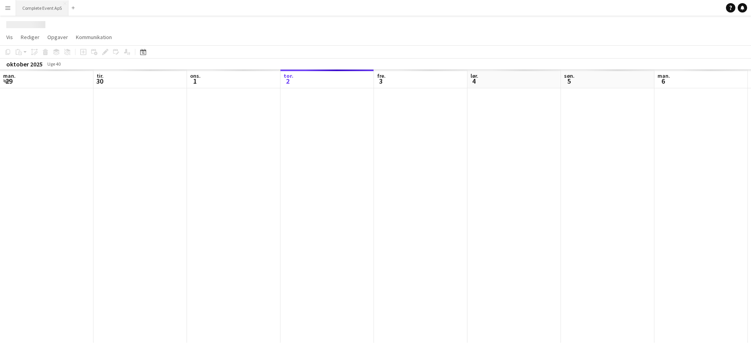
scroll to position [0, 187]
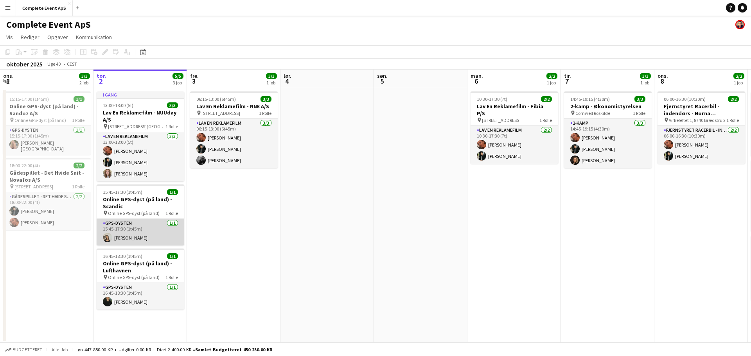
click at [152, 226] on app-card-role "GPS-dysten [DATE] 15:45-17:30 (1t45m) [PERSON_NAME]" at bounding box center [141, 232] width 88 height 27
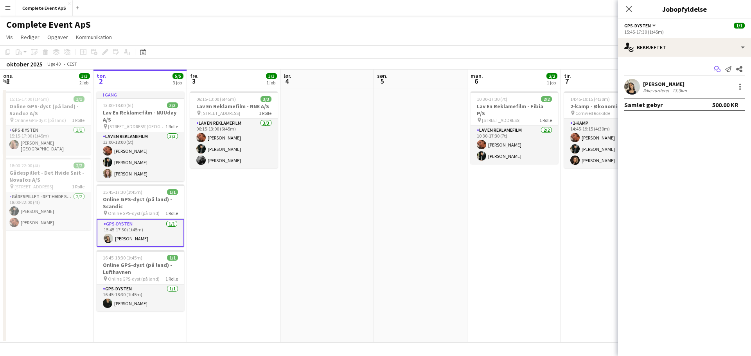
click at [717, 66] on app-icon "Start chat" at bounding box center [717, 69] width 11 height 11
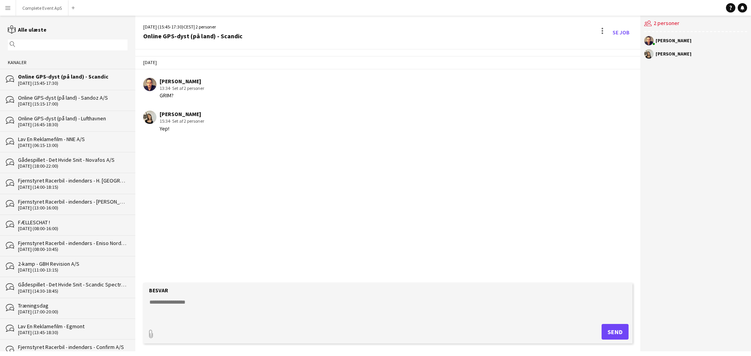
click at [275, 305] on textarea at bounding box center [390, 308] width 482 height 20
type textarea "**********"
click at [44, 8] on button "Complete Event ApS Luk" at bounding box center [42, 7] width 52 height 15
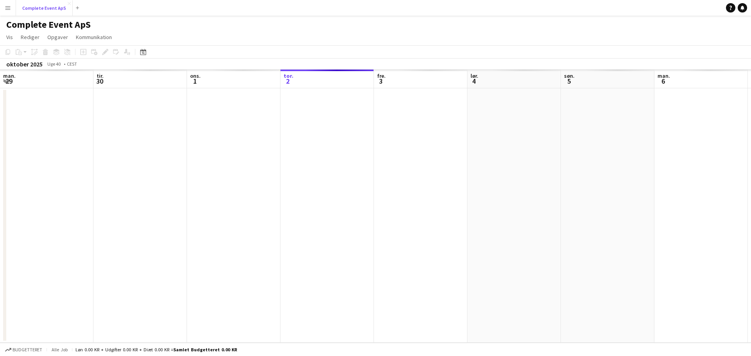
scroll to position [0, 187]
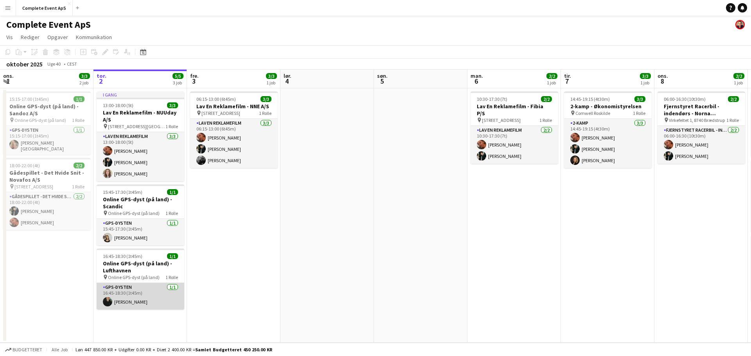
click at [154, 300] on app-card-role "GPS-dysten [DATE] 16:45-18:30 (1t45m) [PERSON_NAME]" at bounding box center [141, 296] width 88 height 27
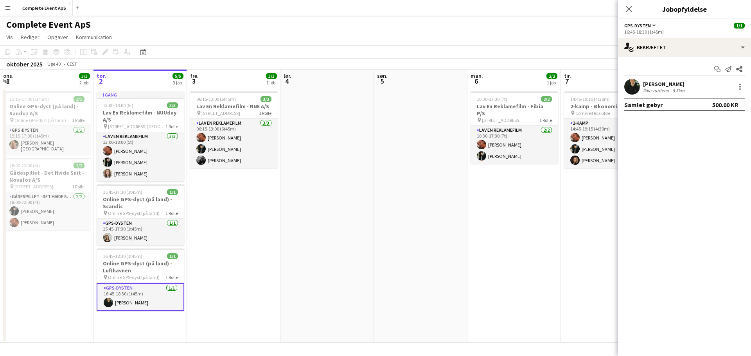
click at [663, 92] on div "Ikke vurderet" at bounding box center [657, 91] width 28 height 6
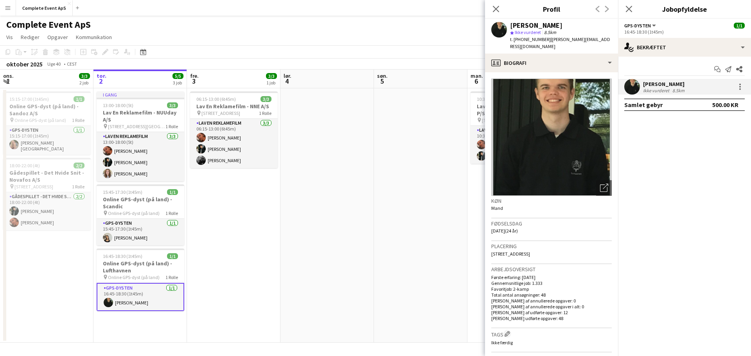
click at [526, 41] on span "t. [PHONE_NUMBER]" at bounding box center [530, 39] width 41 height 6
click at [525, 42] on span "t. [PHONE_NUMBER]" at bounding box center [530, 39] width 41 height 6
copy span "4522832417"
